Goal: Task Accomplishment & Management: Use online tool/utility

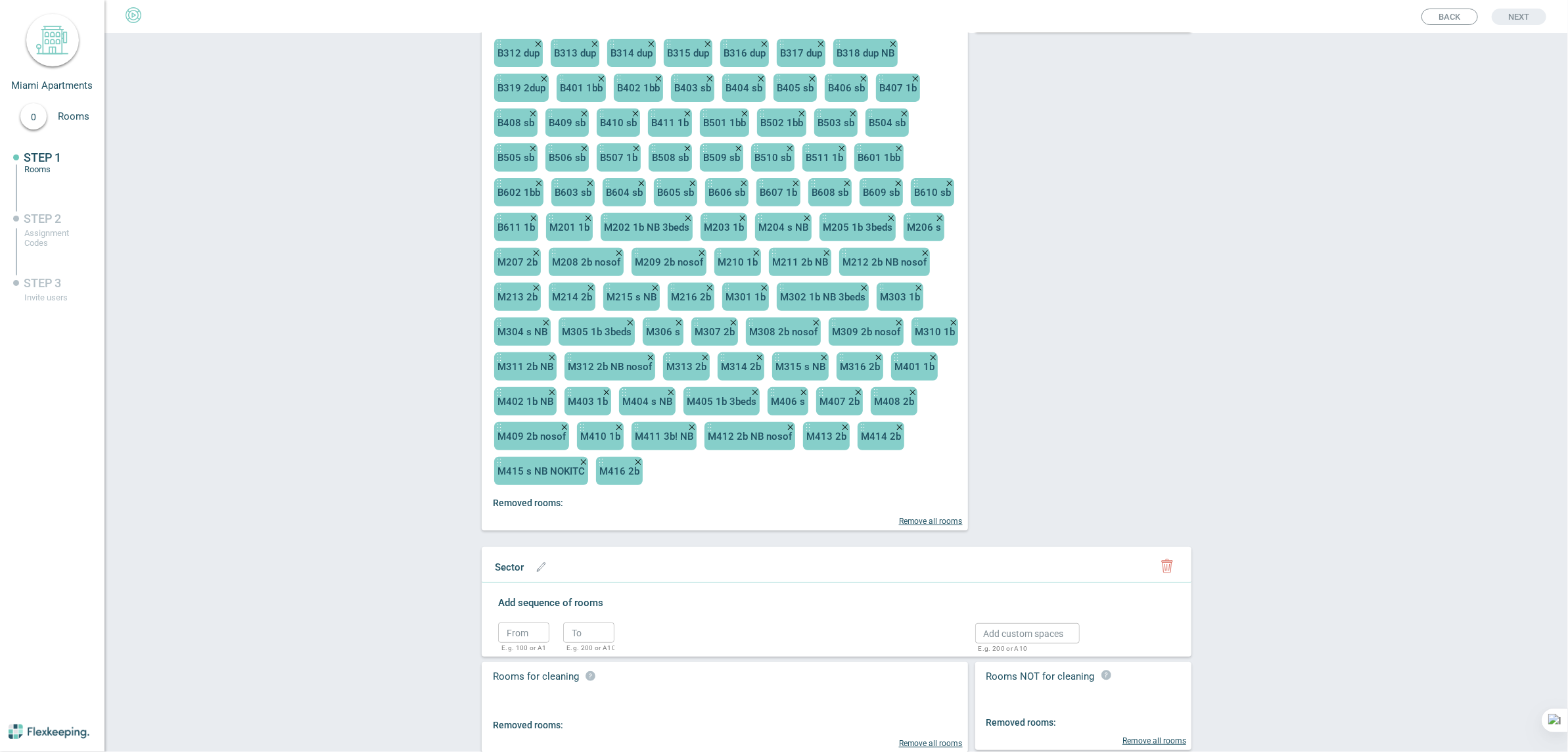
scroll to position [395, 0]
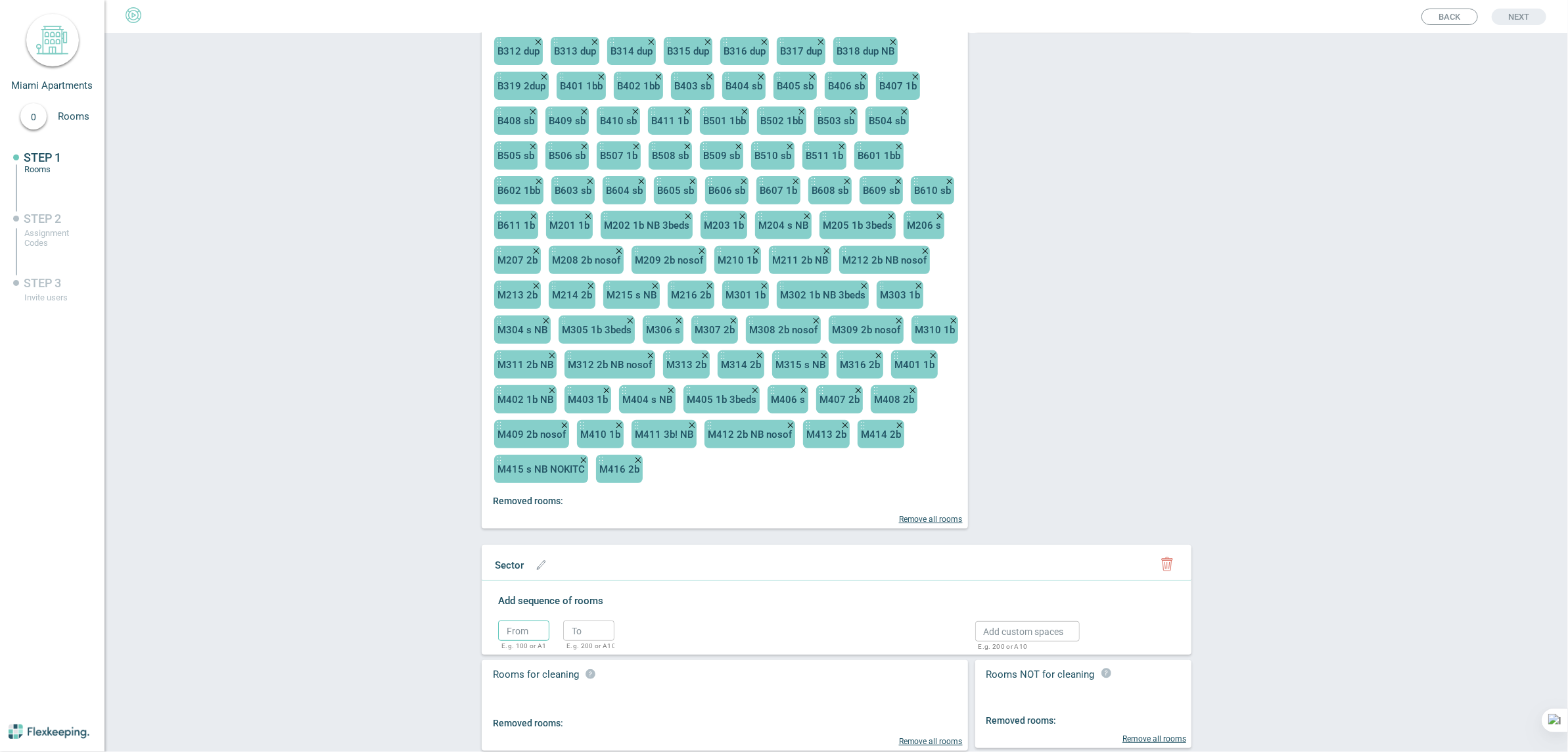
click at [511, 621] on input "text" at bounding box center [524, 631] width 52 height 20
click at [733, 594] on label "Add sequence of rooms" at bounding box center [724, 601] width 451 height 14
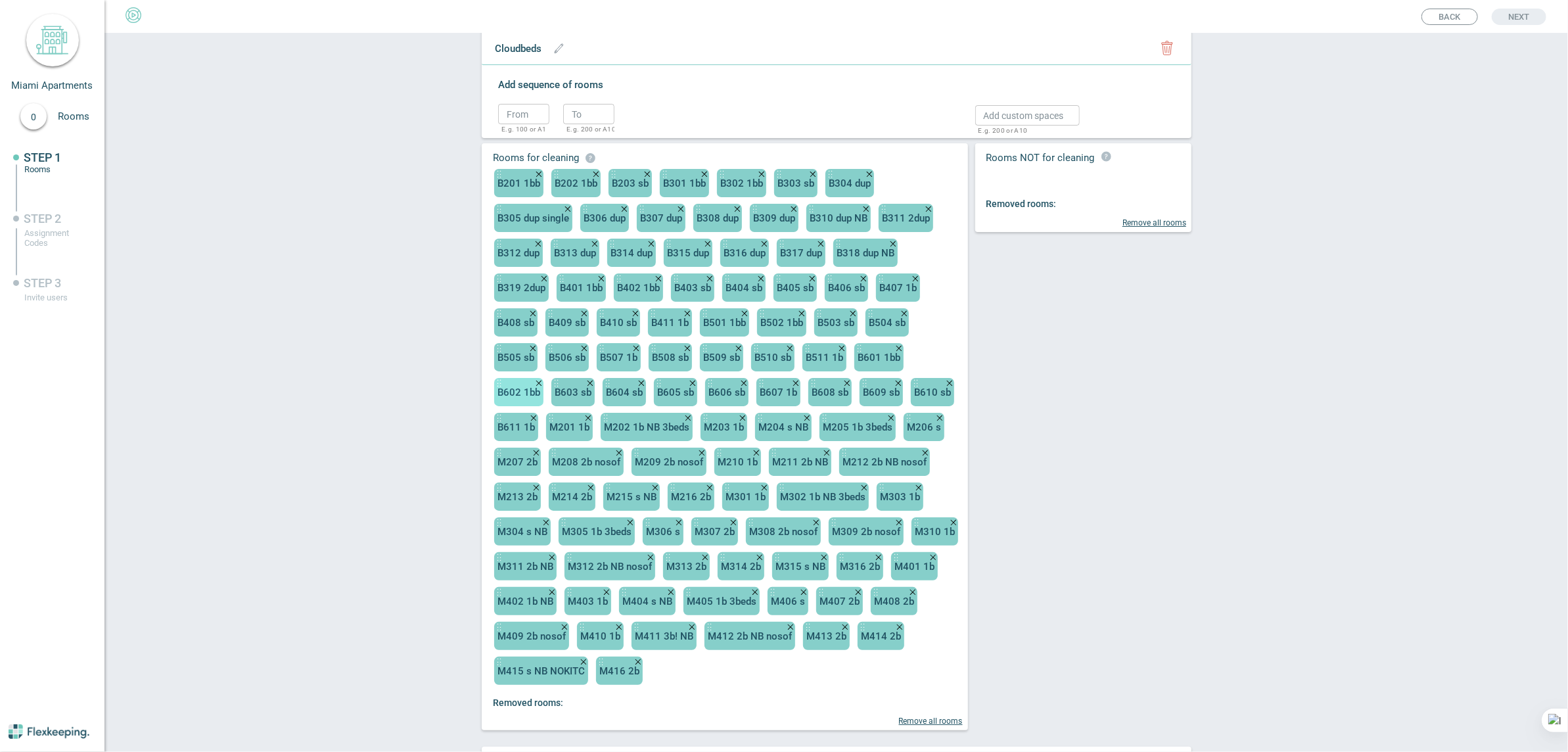
scroll to position [0, 0]
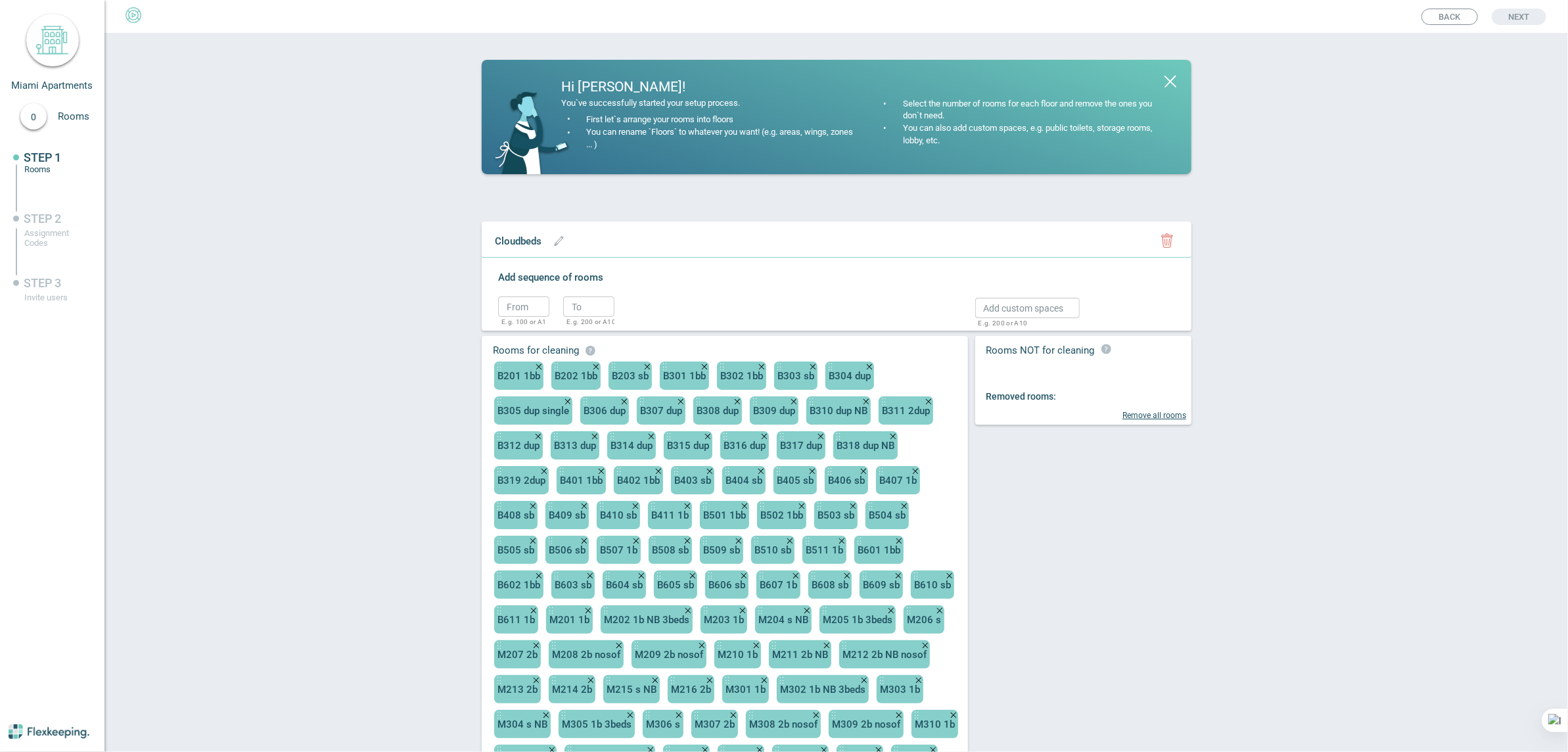
click at [1529, 12] on span "Next" at bounding box center [1521, 17] width 58 height 17
drag, startPoint x: 1022, startPoint y: 307, endPoint x: 1012, endPoint y: 306, distance: 10.0
click at [1021, 307] on input "text" at bounding box center [1028, 307] width 105 height 20
click at [524, 301] on input "text" at bounding box center [524, 306] width 52 height 20
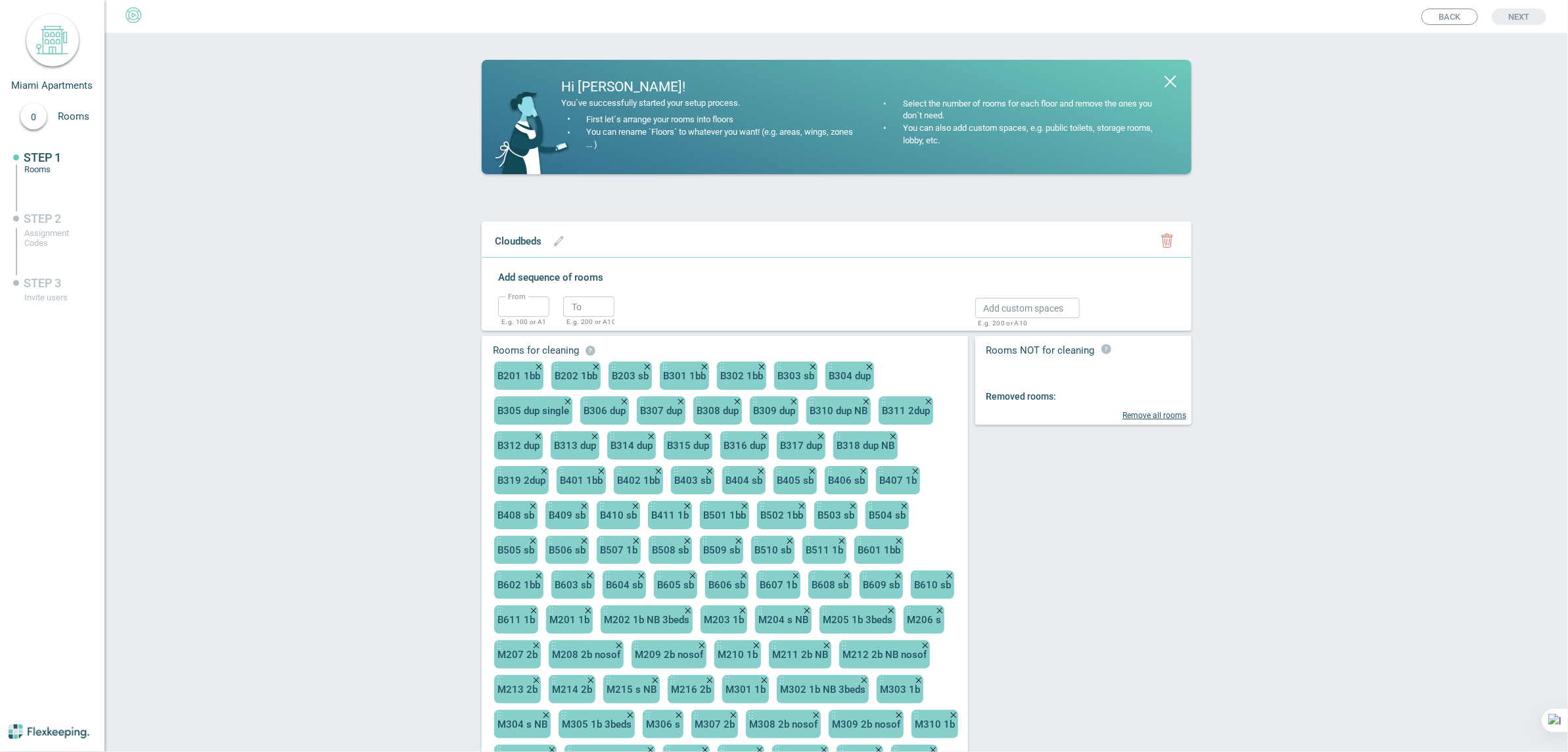
drag, startPoint x: 675, startPoint y: 269, endPoint x: 564, endPoint y: 286, distance: 112.3
click at [675, 269] on div "Add sequence of rooms From ​ E.g. 100 or A1 To ​ E.g. 200 or A10 Add custom spa…" at bounding box center [836, 294] width 710 height 73
click at [513, 301] on input "text" at bounding box center [524, 306] width 52 height 20
type input "101"
click at [568, 304] on input "text" at bounding box center [588, 306] width 52 height 20
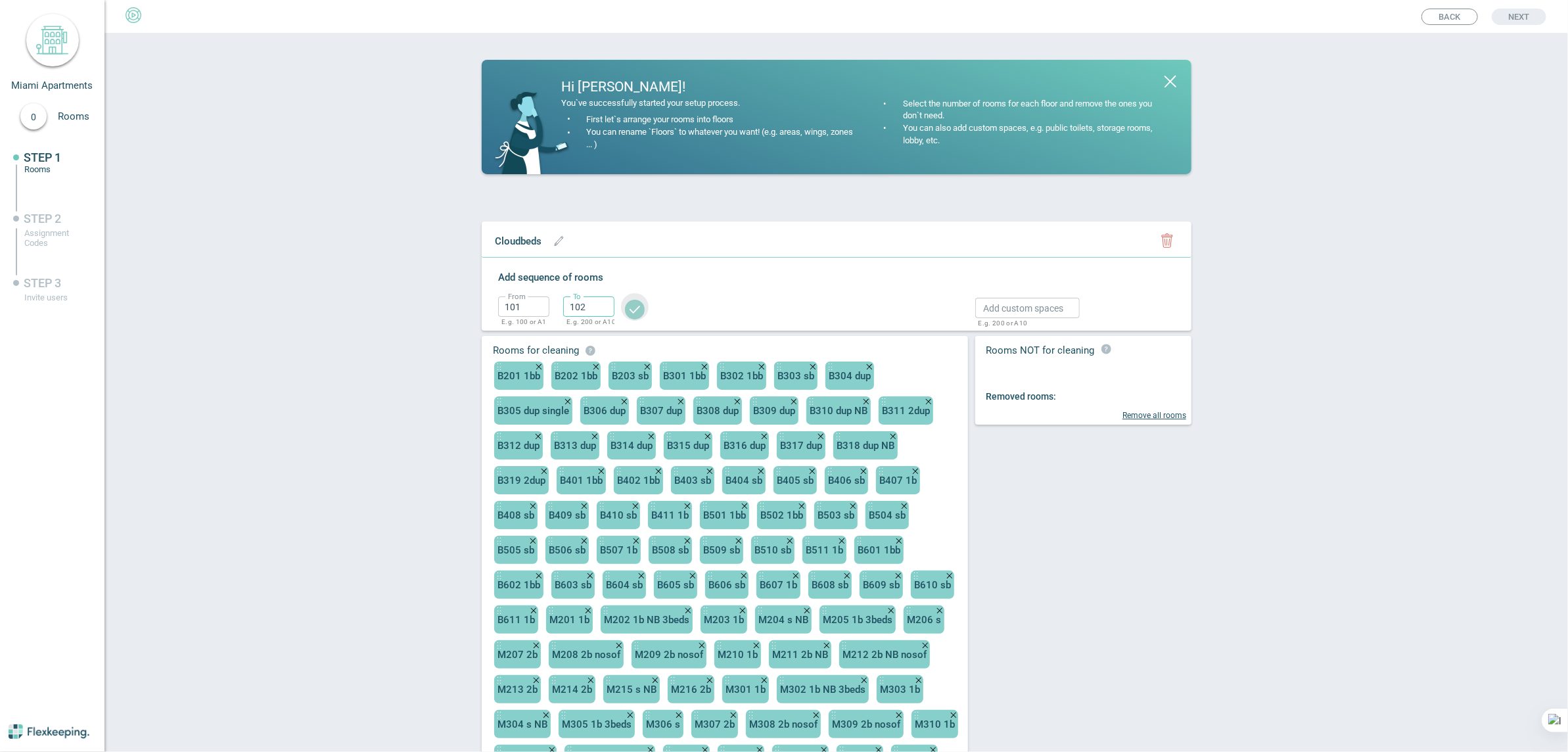
type input "102"
click at [634, 309] on circle "button" at bounding box center [635, 309] width 20 height 20
click at [1525, 12] on span "Next" at bounding box center [1518, 17] width 22 height 17
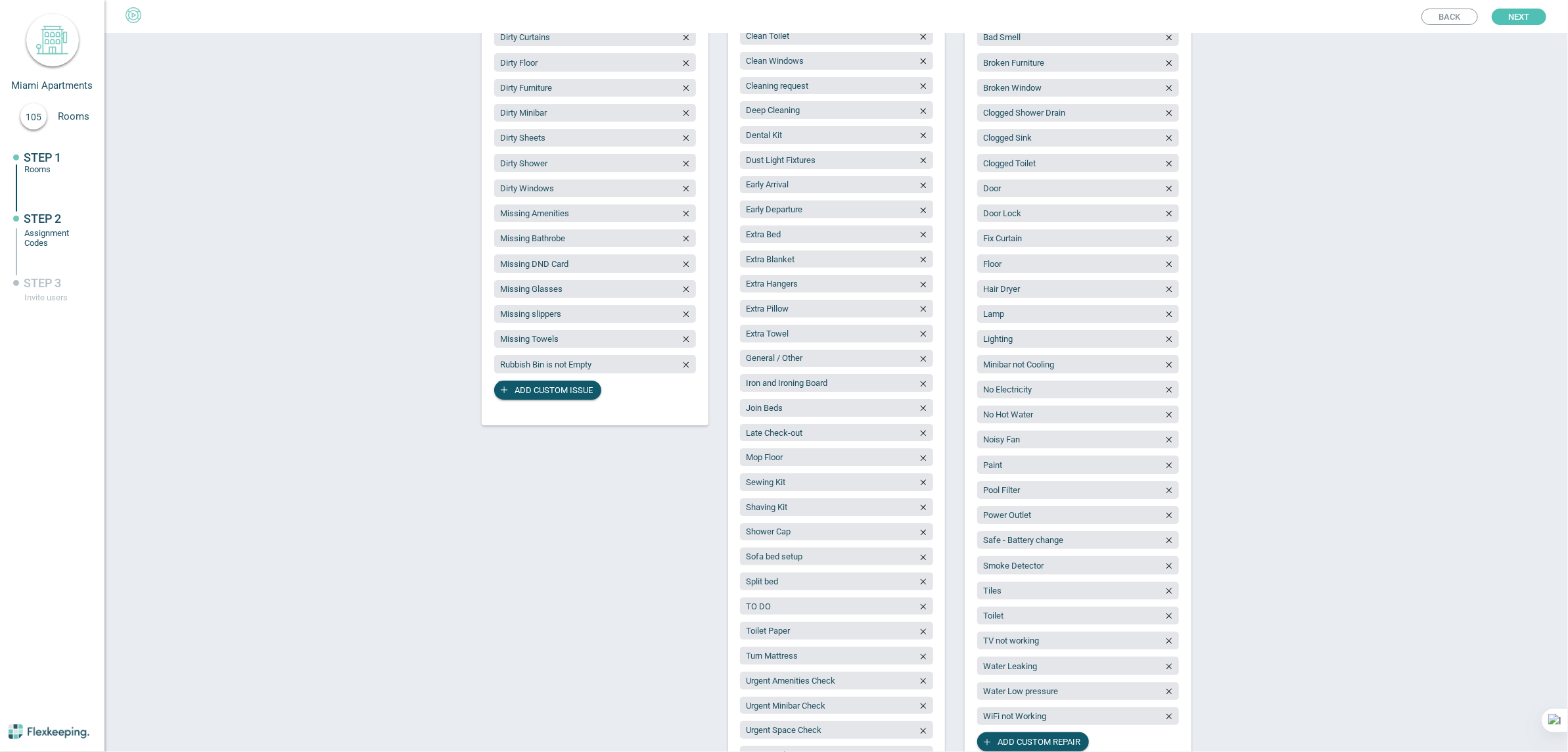
scroll to position [504, 0]
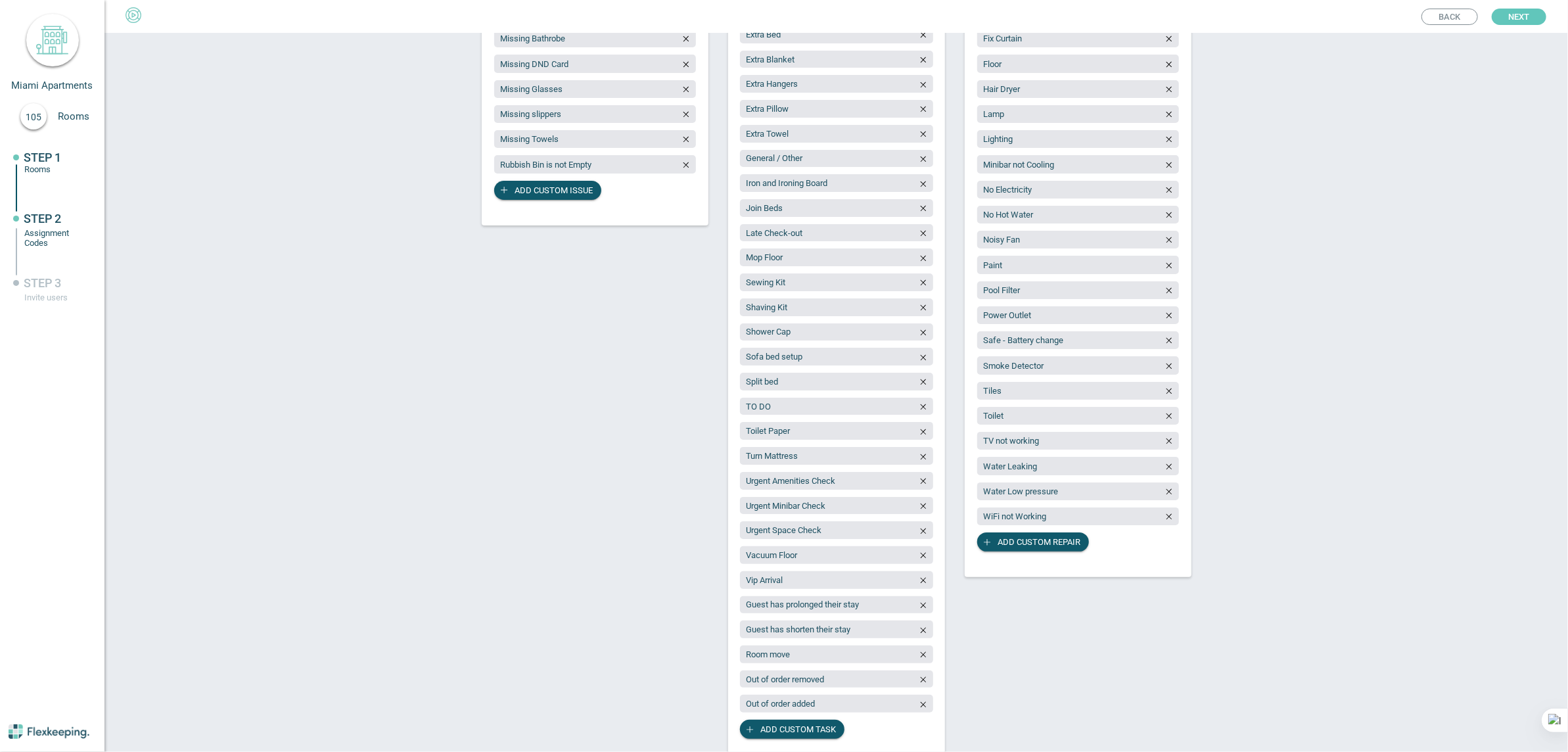
click at [1510, 18] on span "Next" at bounding box center [1518, 17] width 22 height 17
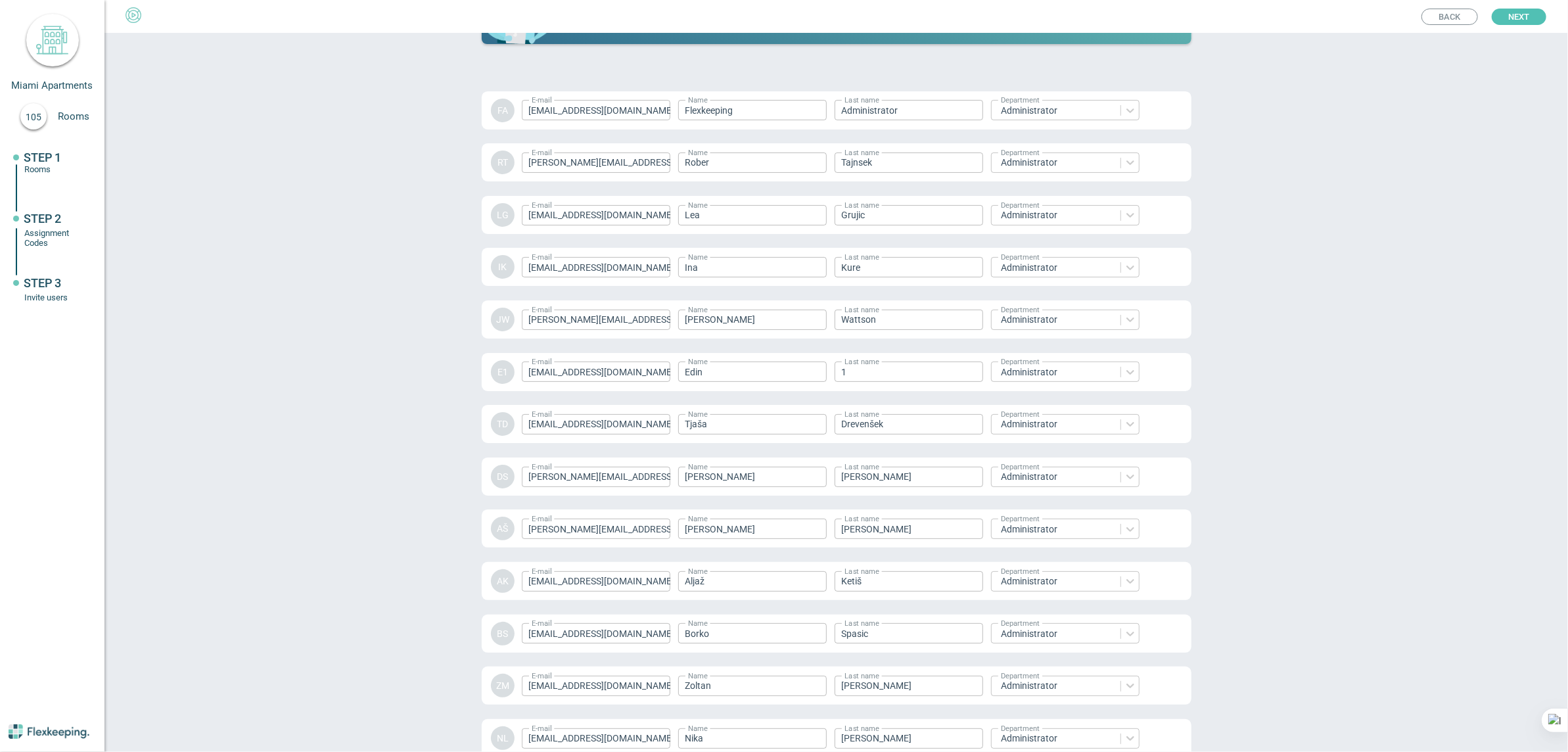
scroll to position [25, 0]
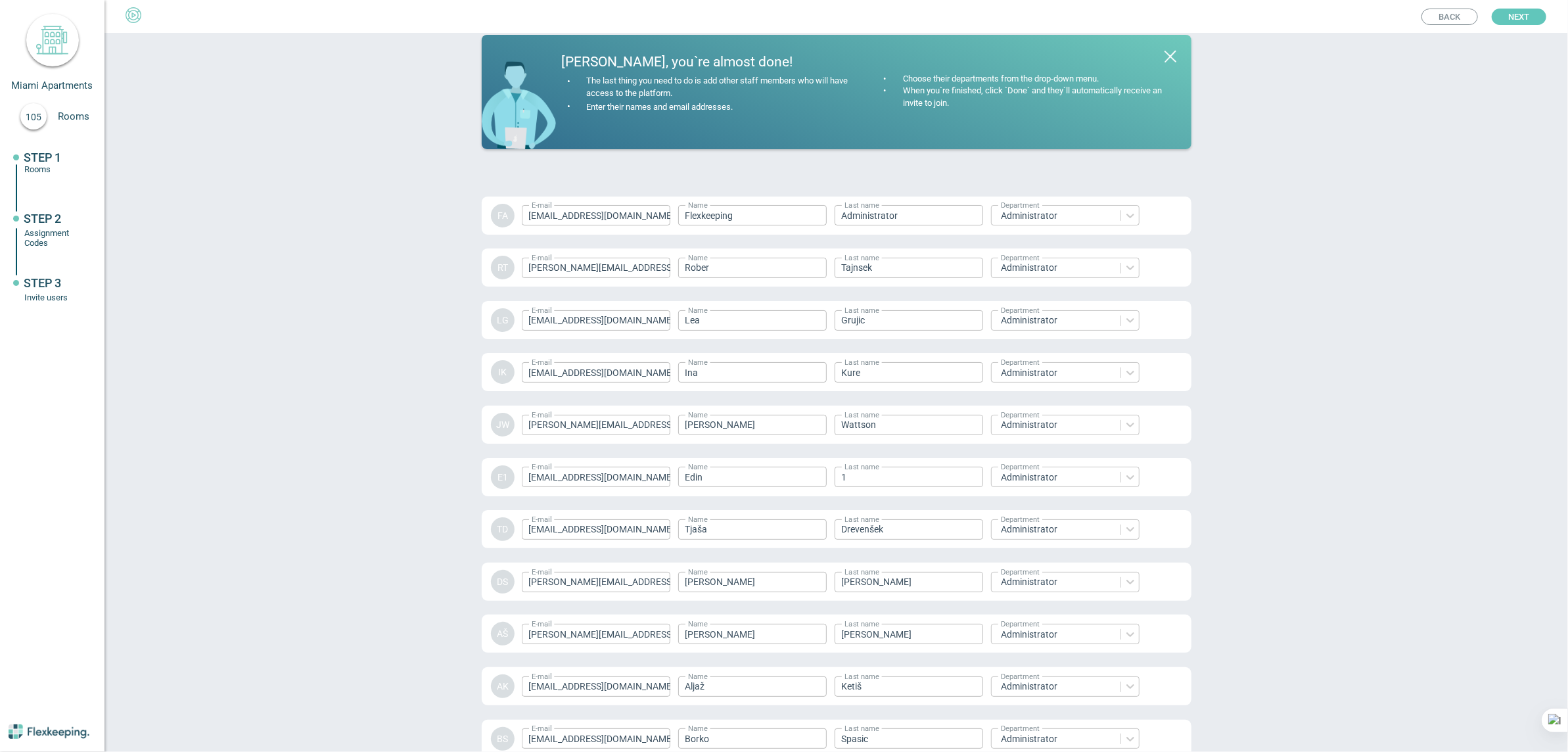
click at [1537, 13] on button "Next" at bounding box center [1519, 17] width 54 height 17
